Goal: Task Accomplishment & Management: Use online tool/utility

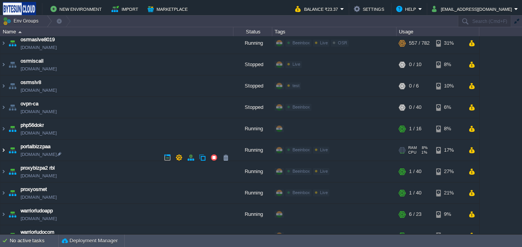
scroll to position [653, 0]
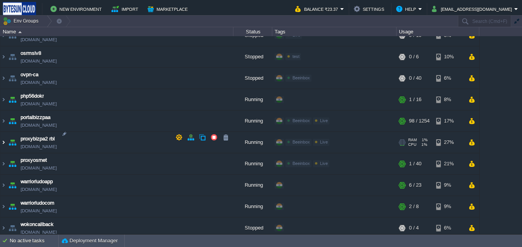
click at [3, 138] on img at bounding box center [3, 142] width 6 height 21
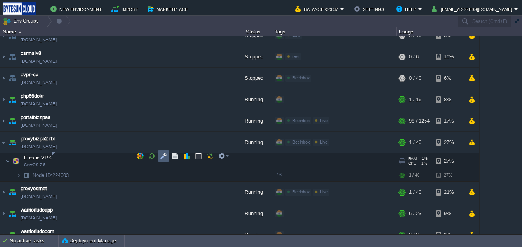
click at [166, 155] on button "button" at bounding box center [163, 155] width 7 height 7
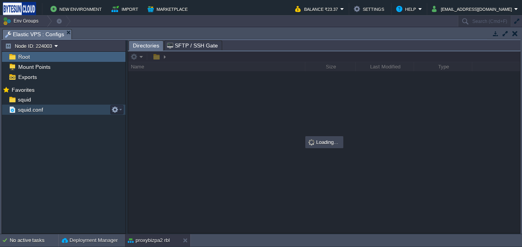
click at [29, 113] on span "squid.conf" at bounding box center [30, 109] width 28 height 7
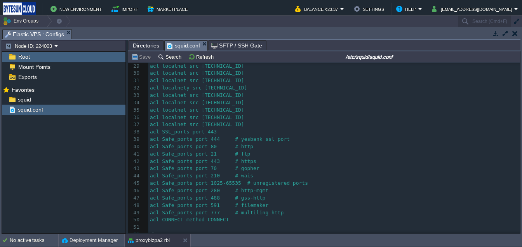
scroll to position [0, 0]
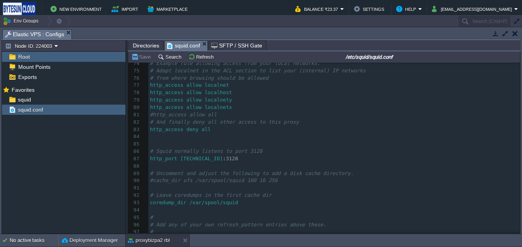
click at [154, 115] on div "101 # 47 acl Safe_ports port 488 # gss-http 48 acl Safe_ports port 591 # filema…" at bounding box center [335, 63] width 372 height 403
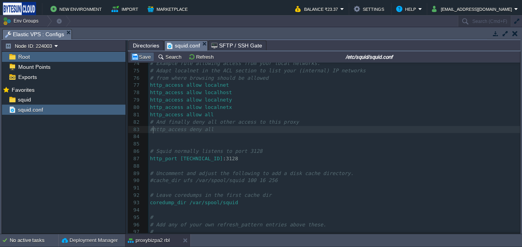
type textarea "#"
click at [143, 59] on button "Save" at bounding box center [142, 56] width 22 height 7
click at [152, 239] on button "proxybizpa2 rbl" at bounding box center [149, 240] width 42 height 8
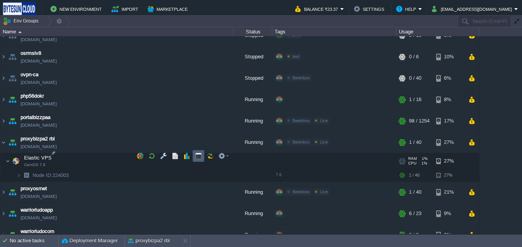
click at [201, 156] on button "button" at bounding box center [198, 155] width 7 height 7
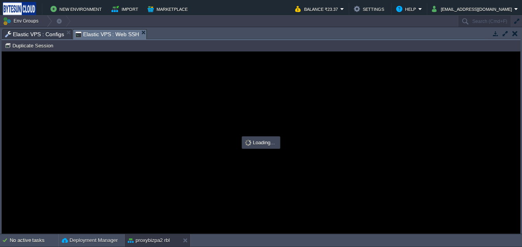
type input "#000000"
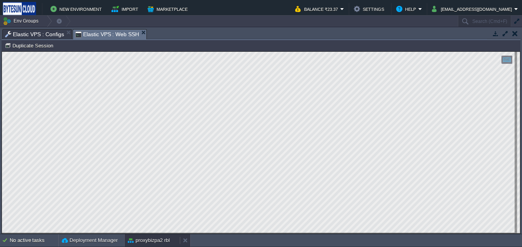
click at [147, 241] on button "proxybizpa2 rbl" at bounding box center [149, 240] width 42 height 8
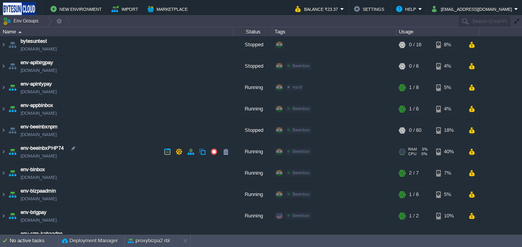
scroll to position [45, 0]
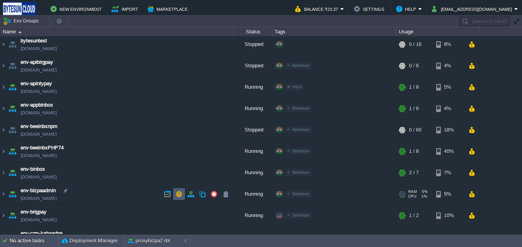
click at [178, 199] on td at bounding box center [179, 194] width 12 height 12
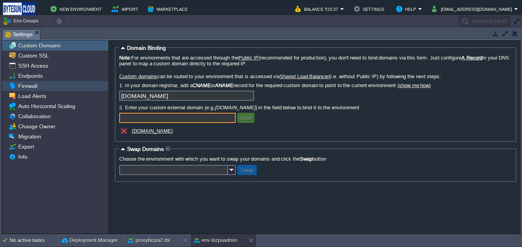
click at [35, 87] on span "Firewall" at bounding box center [28, 85] width 22 height 7
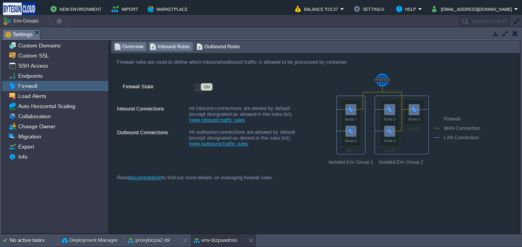
click at [171, 50] on span "Inbound Rules" at bounding box center [170, 46] width 40 height 9
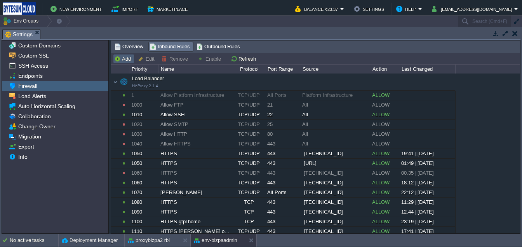
click at [132, 56] on button "Add" at bounding box center [123, 58] width 19 height 7
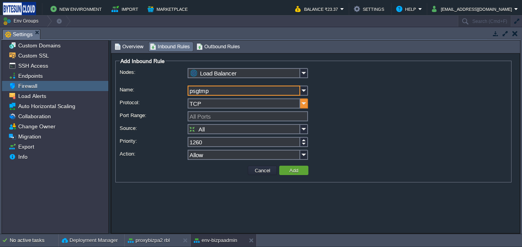
type input "psgtmp"
click at [301, 104] on img at bounding box center [305, 103] width 8 height 10
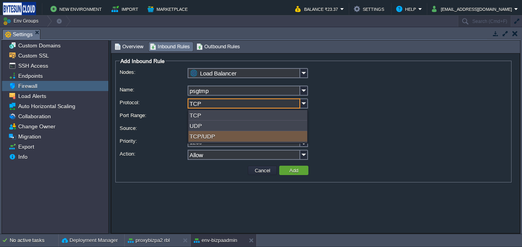
click at [212, 140] on div "TCP/UDP" at bounding box center [248, 136] width 119 height 10
type input "TCP/UDP"
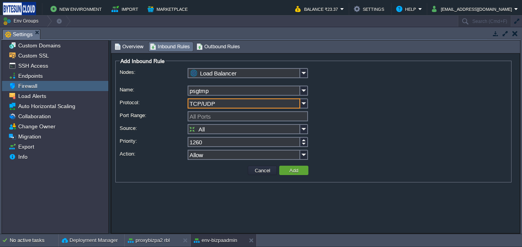
click at [238, 130] on input "All" at bounding box center [244, 129] width 113 height 10
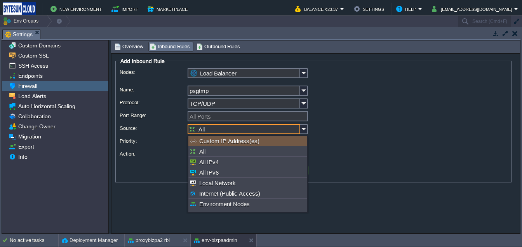
click at [217, 142] on div "Custom IP Address(es)" at bounding box center [248, 141] width 119 height 10
type input "Custom IP Address(es)"
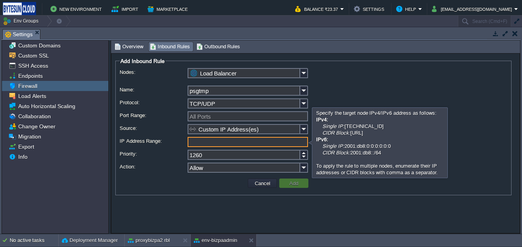
paste input "[TECHNICAL_ID]"
type input "[TECHNICAL_ID]"
click at [295, 184] on button "Add" at bounding box center [294, 183] width 14 height 7
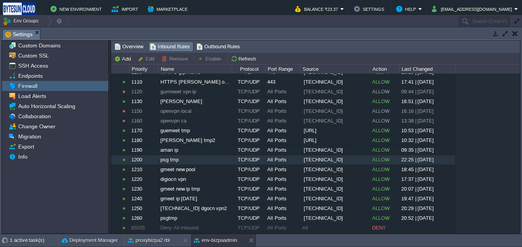
scroll to position [140, 0]
